Goal: Task Accomplishment & Management: Complete application form

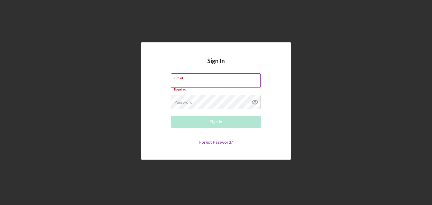
type input "[EMAIL_ADDRESS][DOMAIN_NAME]"
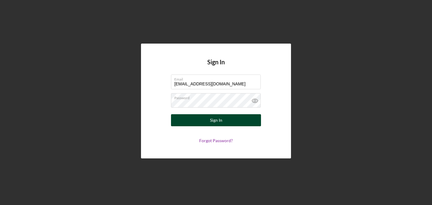
click at [219, 121] on div "Sign In" at bounding box center [216, 120] width 12 height 12
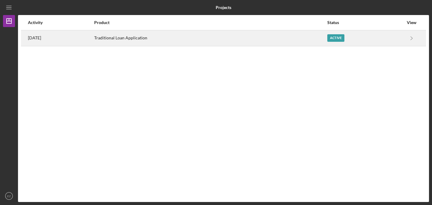
click at [323, 36] on div "Traditional Loan Application" at bounding box center [210, 38] width 233 height 15
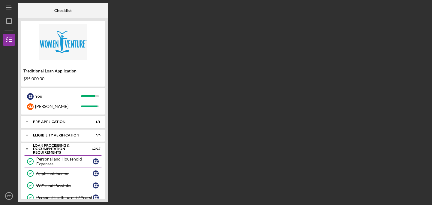
scroll to position [194, 0]
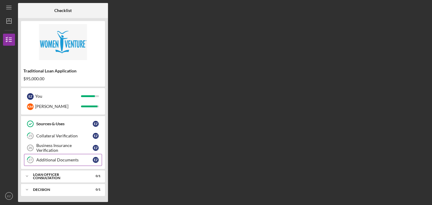
click at [63, 161] on div "Additional Documents" at bounding box center [64, 159] width 56 height 5
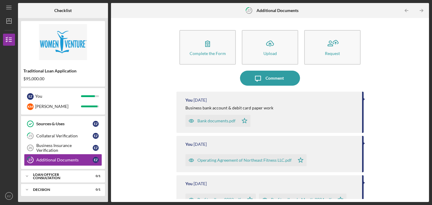
click at [214, 118] on div "Bank documents.pdf" at bounding box center [211, 121] width 53 height 12
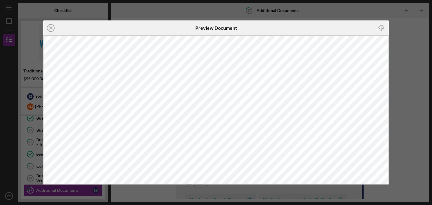
scroll to position [173, 0]
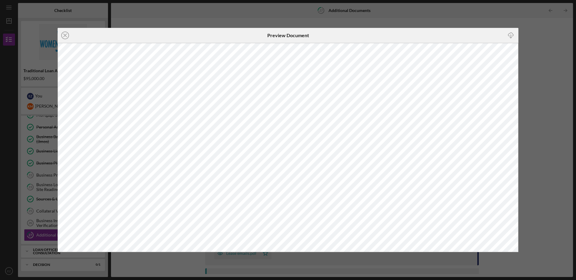
scroll to position [118, 0]
click at [432, 39] on div "Icon/Close Preview Document Icon/Download" at bounding box center [288, 140] width 576 height 280
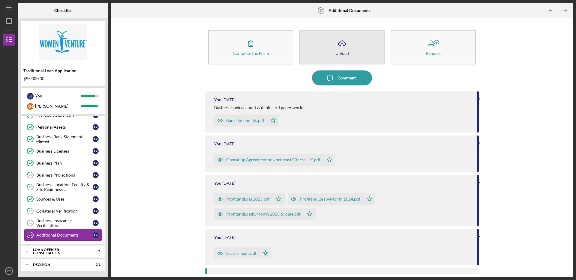
click at [343, 50] on icon "Icon/Upload" at bounding box center [342, 43] width 15 height 15
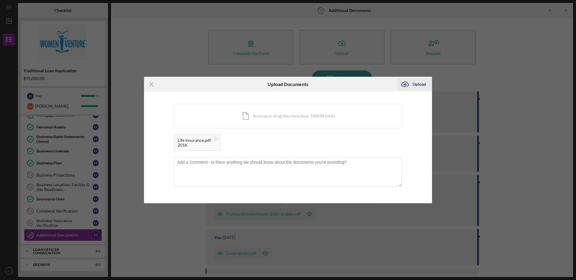
click at [419, 88] on div "Upload" at bounding box center [420, 84] width 14 height 12
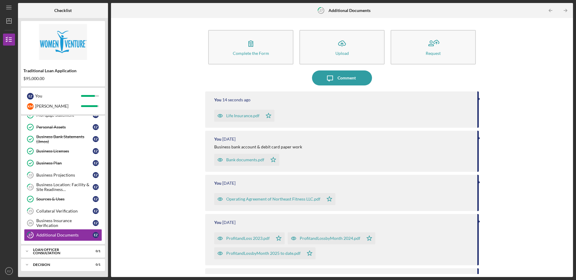
click at [238, 116] on div "Life Insurance.pdf" at bounding box center [242, 115] width 33 height 5
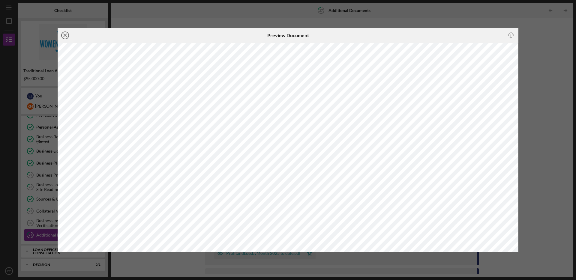
click at [63, 35] on icon "Icon/Close" at bounding box center [65, 35] width 15 height 15
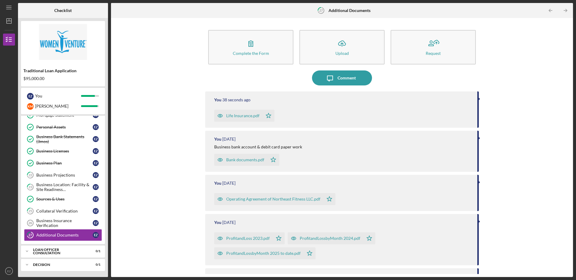
click at [170, 30] on div "Complete the Form Form Icon/Upload Upload Request Icon/Message Comment You 38 s…" at bounding box center [342, 147] width 456 height 253
